Goal: Find specific page/section: Find specific page/section

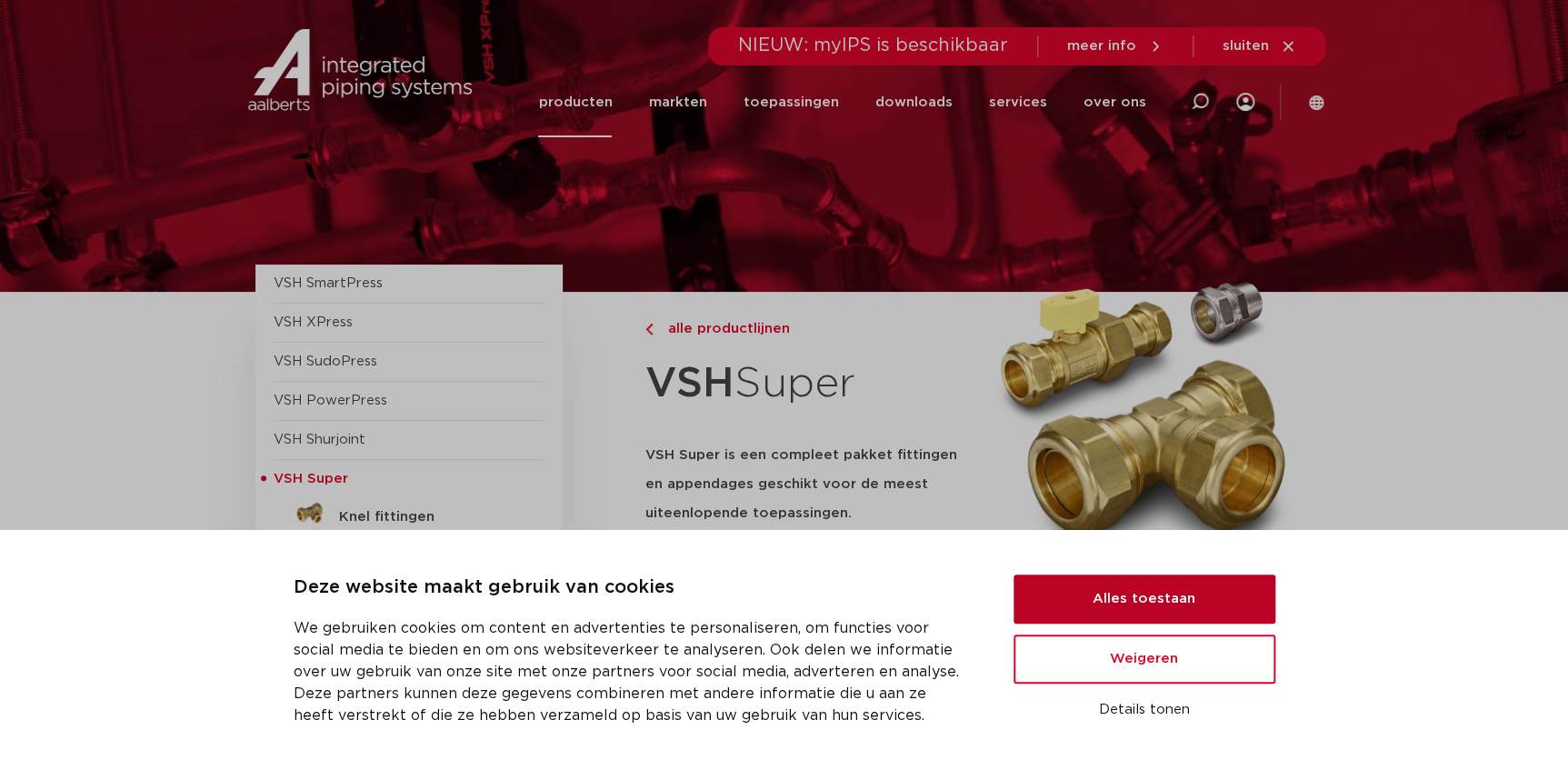
click at [1116, 599] on button "Alles toestaan" at bounding box center [1145, 599] width 262 height 49
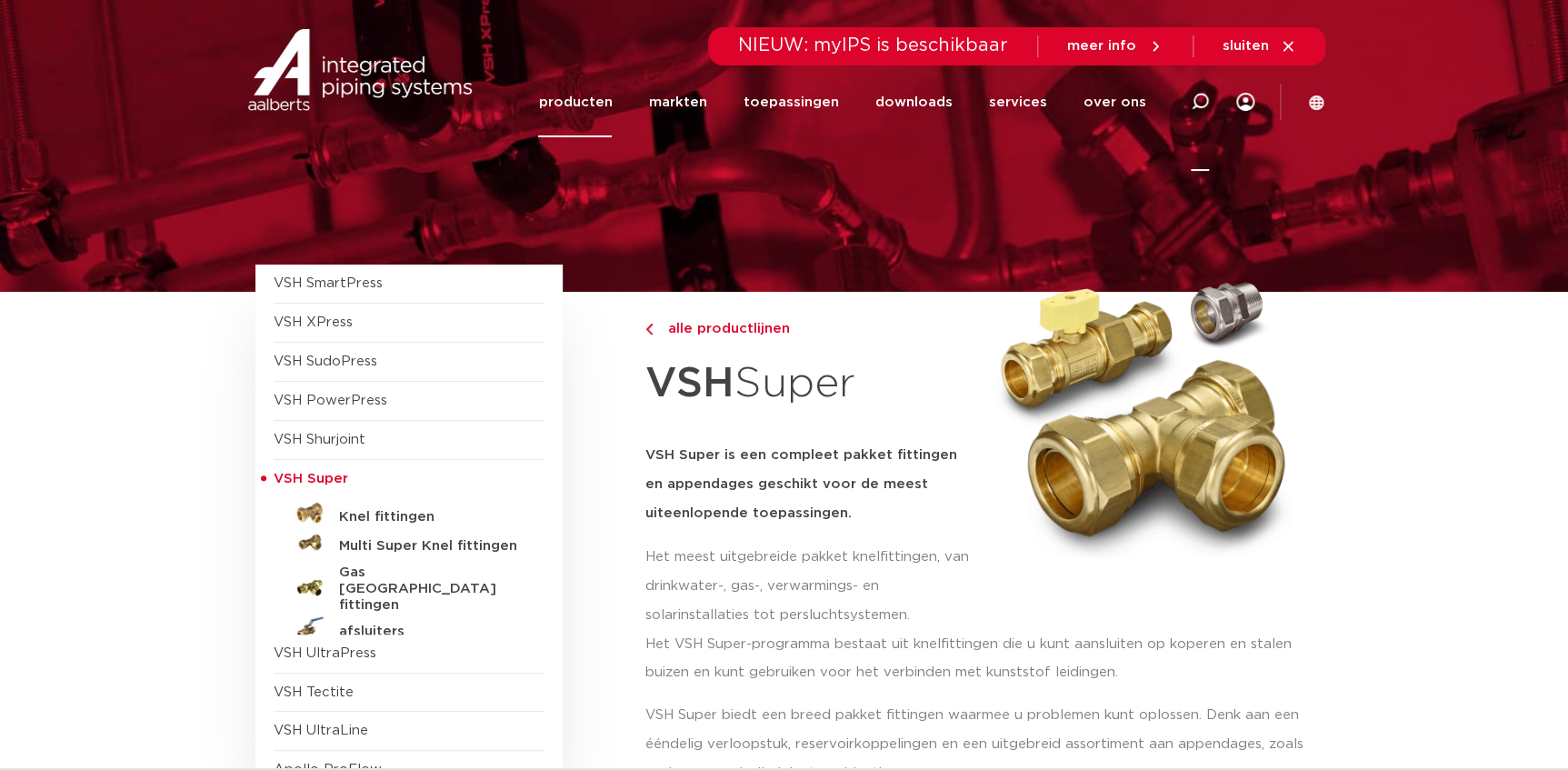
click at [1203, 102] on icon at bounding box center [1200, 102] width 19 height 19
type input "0409057"
click button "Zoeken" at bounding box center [0, 0] width 0 height 0
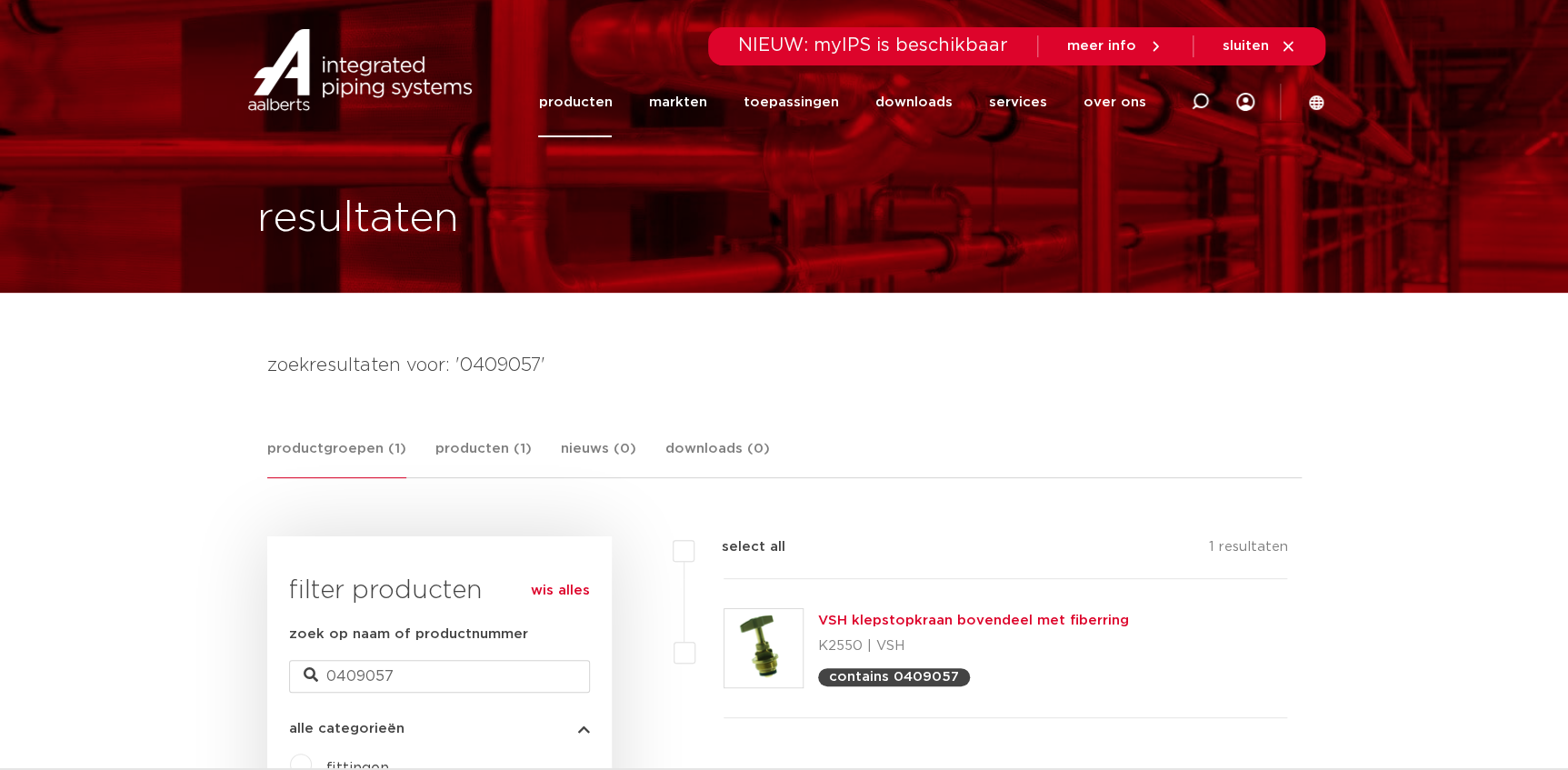
click at [890, 684] on p "contains 0409057" at bounding box center [894, 677] width 130 height 14
click at [870, 618] on link "VSH klepstopkraan bovendeel met fiberring" at bounding box center [974, 620] width 311 height 14
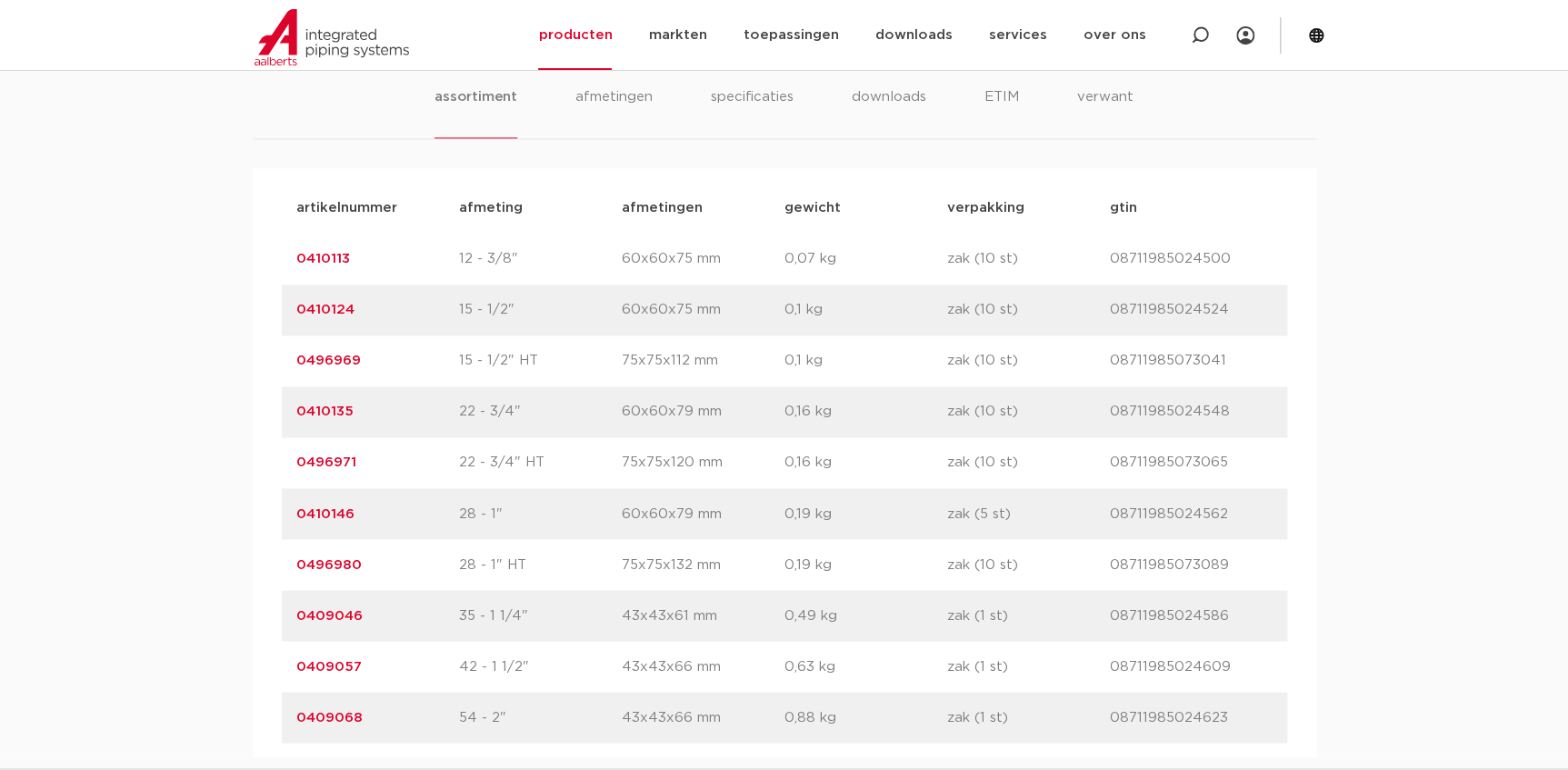
scroll to position [1239, 0]
